Goal: Task Accomplishment & Management: Manage account settings

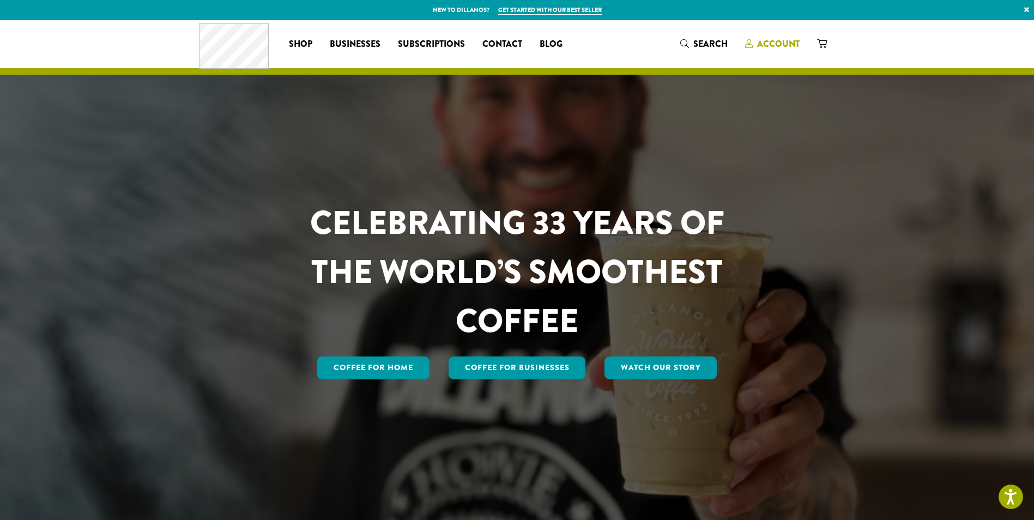
click at [785, 40] on span "Account" at bounding box center [778, 44] width 42 height 13
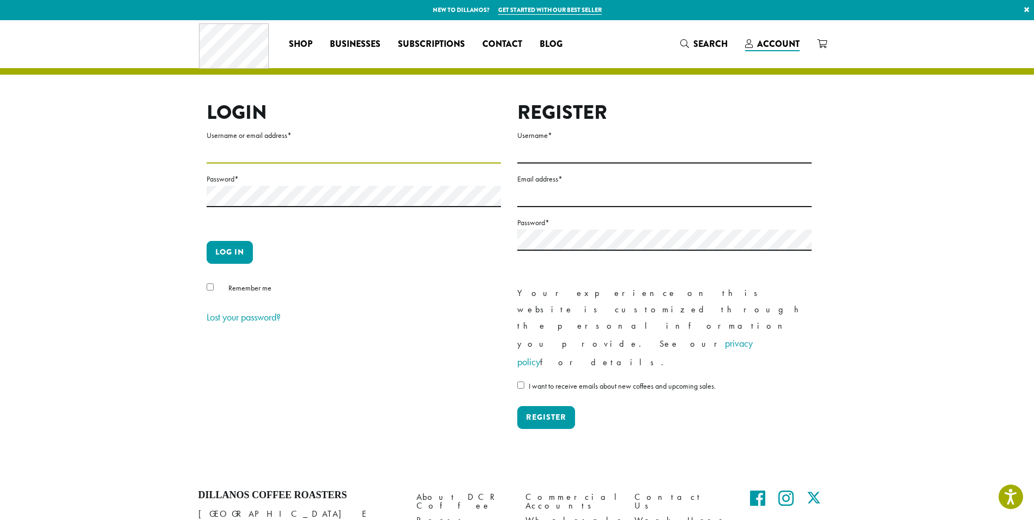
click at [286, 151] on input "Username or email address *" at bounding box center [353, 152] width 294 height 21
type input "**********"
click at [206, 241] on button "Log in" at bounding box center [229, 252] width 46 height 23
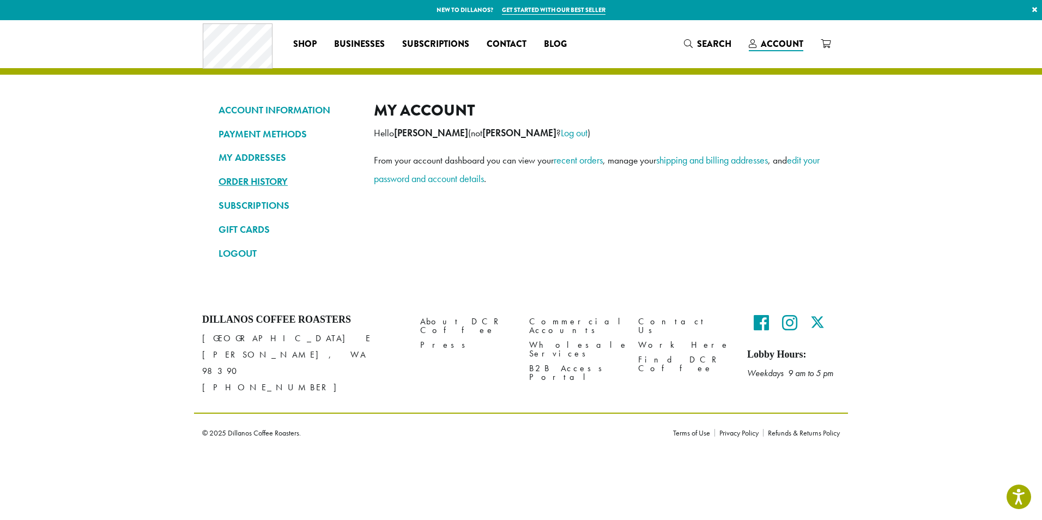
click at [277, 180] on link "ORDER HISTORY" at bounding box center [287, 181] width 139 height 19
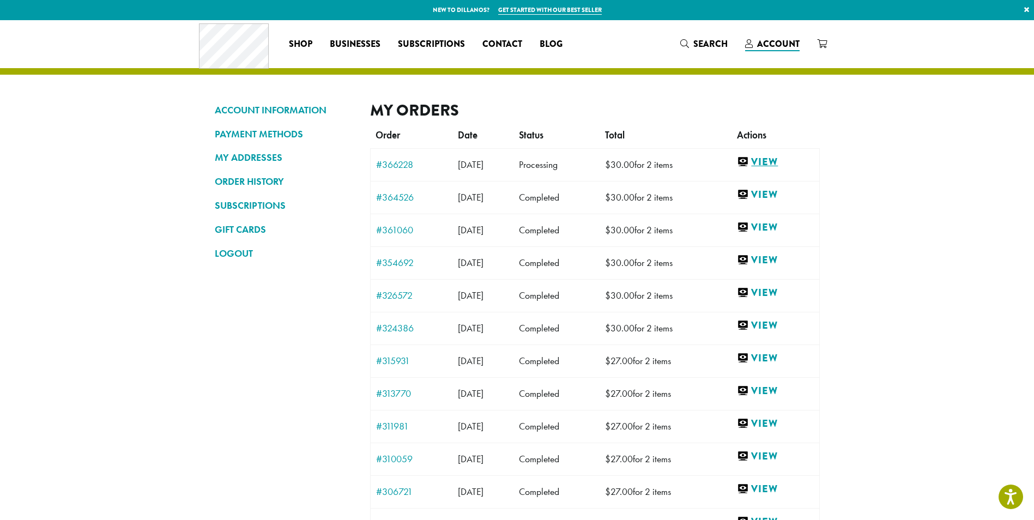
click at [783, 163] on link "View" at bounding box center [775, 162] width 76 height 14
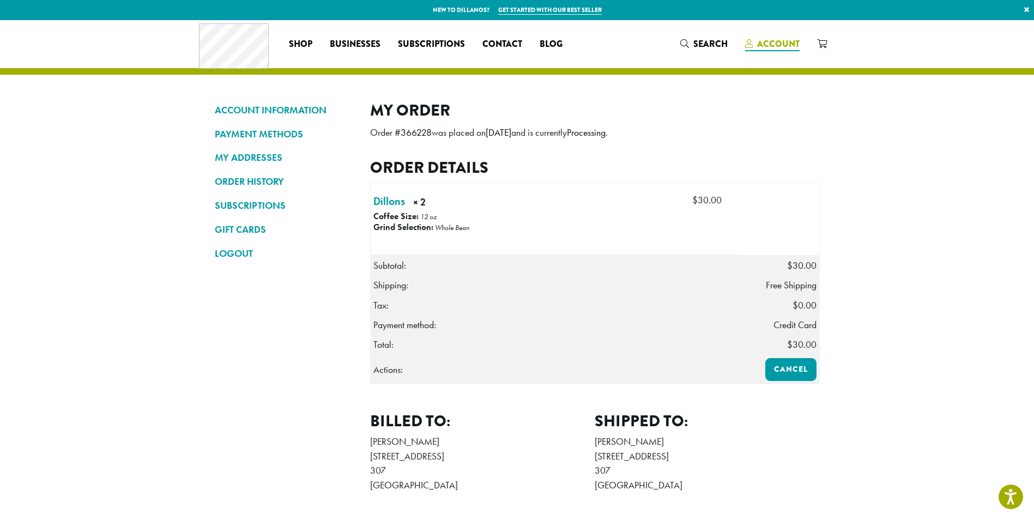
click at [763, 40] on span "Account" at bounding box center [778, 44] width 42 height 13
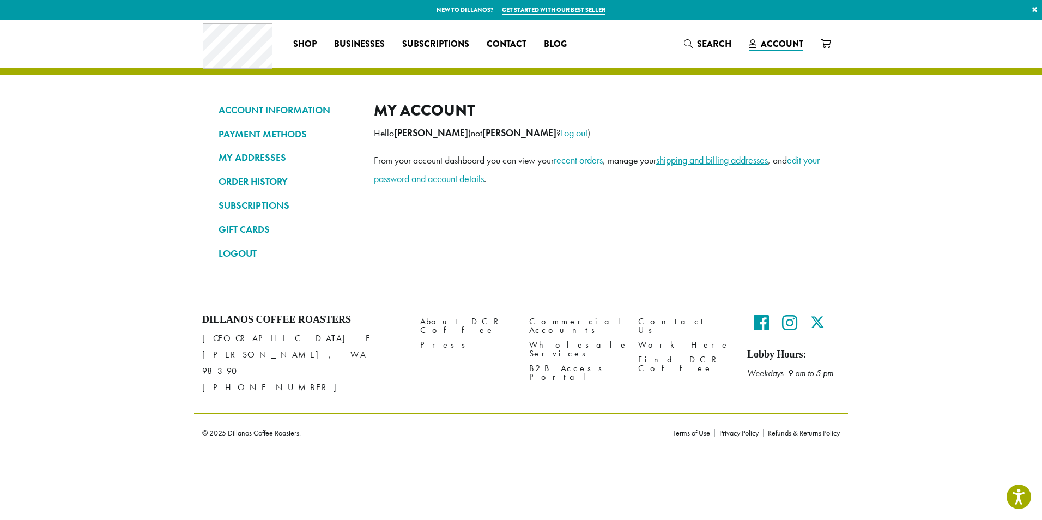
click at [702, 156] on link "shipping and billing addresses" at bounding box center [712, 160] width 112 height 13
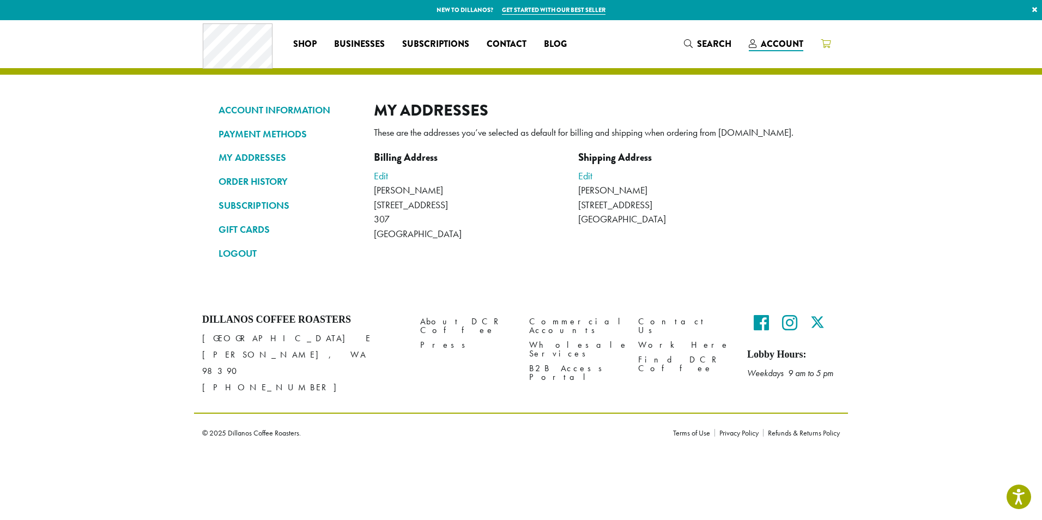
click at [826, 44] on icon at bounding box center [825, 43] width 10 height 9
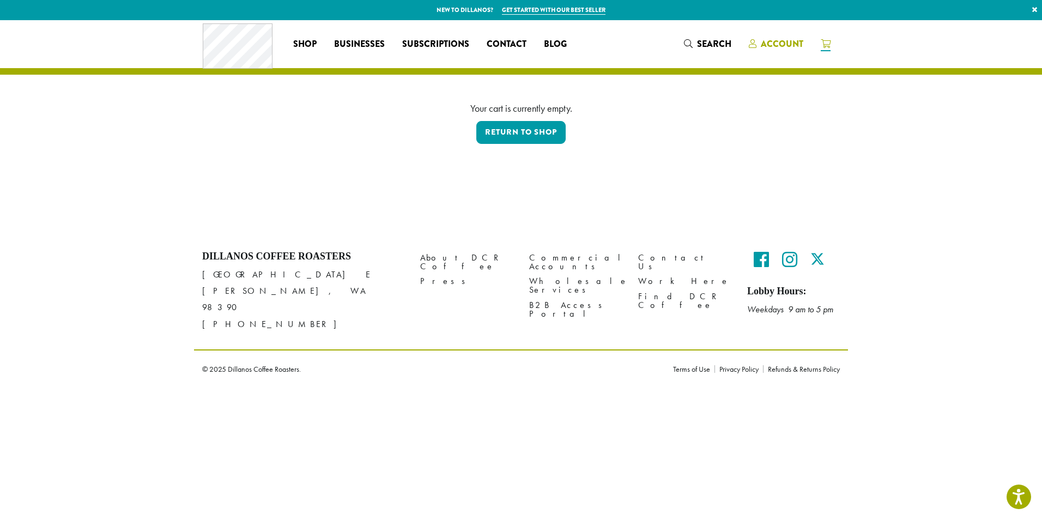
click at [768, 42] on span "Account" at bounding box center [782, 44] width 42 height 13
click at [780, 39] on span "Account" at bounding box center [782, 44] width 42 height 13
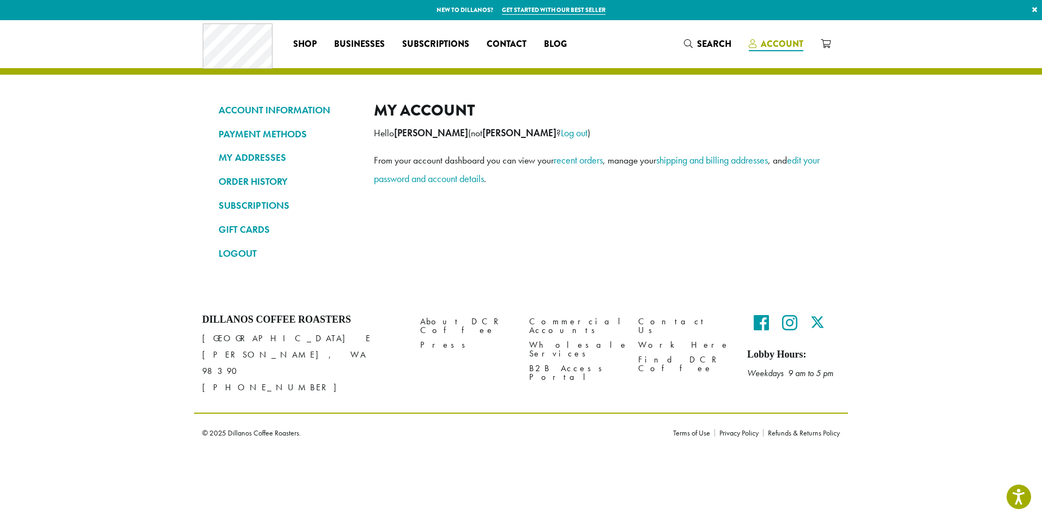
click at [793, 36] on link "Account" at bounding box center [776, 44] width 72 height 18
click at [793, 44] on span "Account" at bounding box center [782, 44] width 42 height 13
click at [776, 48] on span "Account" at bounding box center [782, 44] width 42 height 13
click at [246, 257] on link "LOGOUT" at bounding box center [287, 253] width 139 height 19
